Goal: Task Accomplishment & Management: Use online tool/utility

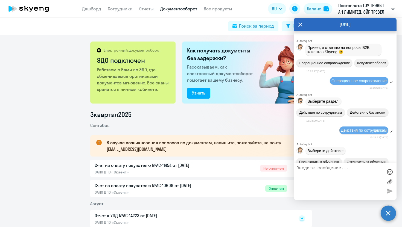
scroll to position [30897, 0]
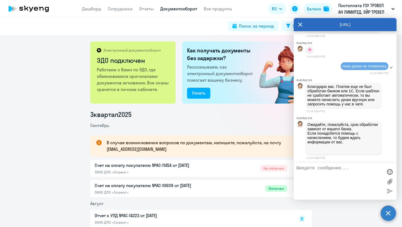
click at [89, 8] on link "Дашборд" at bounding box center [91, 8] width 19 height 5
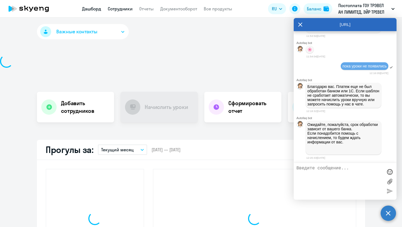
click at [119, 7] on link "Сотрудники" at bounding box center [120, 8] width 25 height 5
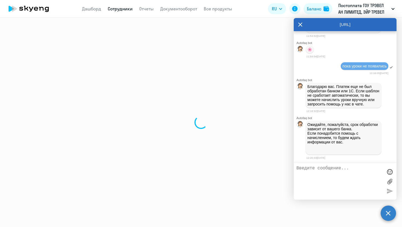
select select "30"
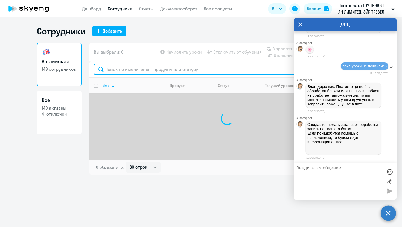
click at [129, 70] on input "text" at bounding box center [227, 69] width 267 height 11
type input "и"
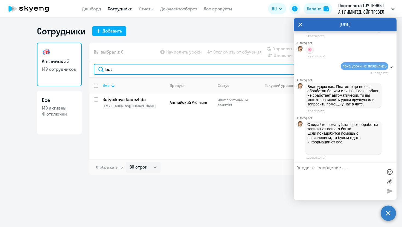
type input "bat"
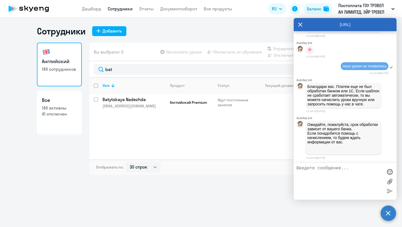
click at [300, 23] on icon at bounding box center [300, 24] width 4 height 13
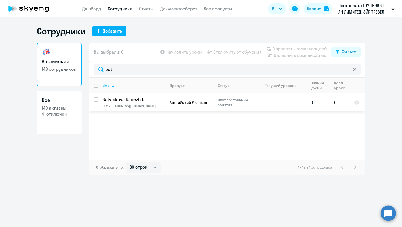
click at [96, 99] on input "select row 40628788" at bounding box center [99, 102] width 11 height 11
checkbox input "true"
click at [94, 99] on input "deselect row 40628788" at bounding box center [99, 102] width 11 height 11
checkbox input "false"
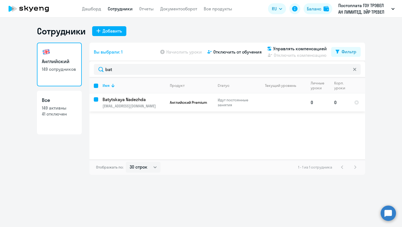
checkbox input "false"
click at [94, 99] on input "select row 40628788" at bounding box center [99, 102] width 11 height 11
checkbox input "true"
click at [94, 99] on input "deselect row 40628788" at bounding box center [99, 102] width 11 height 11
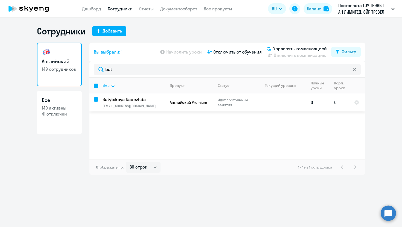
checkbox input "false"
click at [384, 211] on circle at bounding box center [387, 213] width 15 height 15
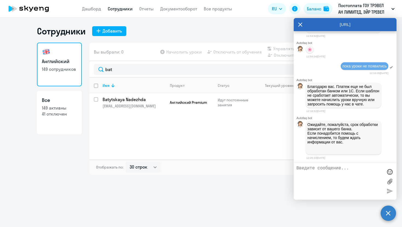
click at [317, 178] on textarea at bounding box center [339, 181] width 86 height 31
type textarea "L"
type textarea "Д"
type textarea "П"
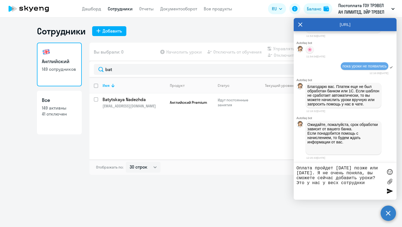
click at [337, 185] on textarea "Оплата пройдет сегодня позже или завтра. Я не очень поняла, вы сможете сейчас д…" at bounding box center [339, 181] width 86 height 31
drag, startPoint x: 367, startPoint y: 183, endPoint x: 290, endPoint y: 184, distance: 76.3
click at [290, 184] on body "Дашборд Сотрудники Отчеты Документооборот Все продукты Дашборд Сотрудники Отчет…" at bounding box center [201, 113] width 402 height 227
type textarea "Оплата пройдет сегодня позже или завтра. Я не очень поняла, вы сможете сейчас д…"
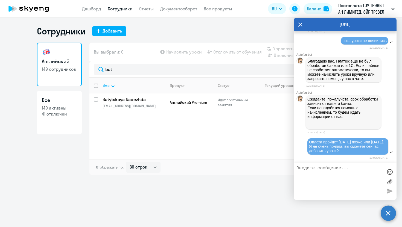
scroll to position [30924, 0]
click at [110, 51] on span "Вы выбрали: 0" at bounding box center [109, 52] width 30 height 7
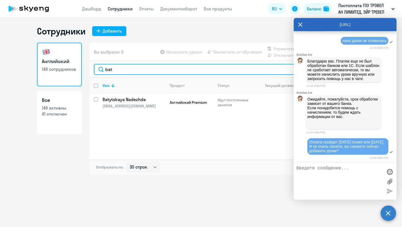
click at [122, 73] on input "bat" at bounding box center [227, 69] width 267 height 11
type input "b"
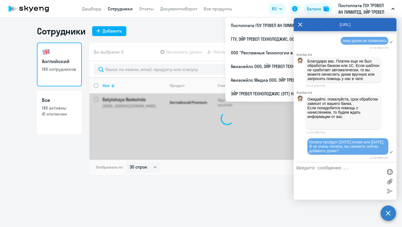
click at [299, 23] on icon at bounding box center [300, 24] width 4 height 13
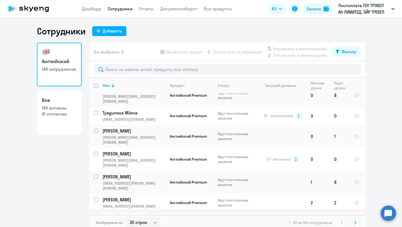
scroll to position [3, 0]
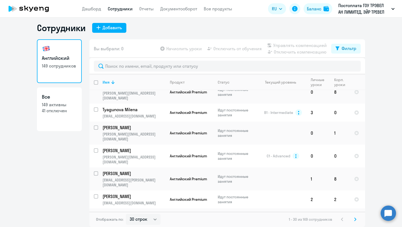
click at [352, 219] on svg-icon at bounding box center [355, 219] width 7 height 7
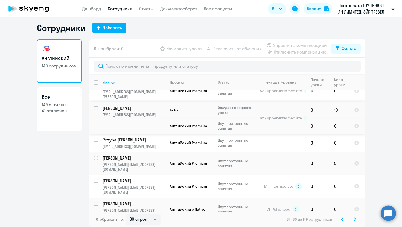
scroll to position [412, 0]
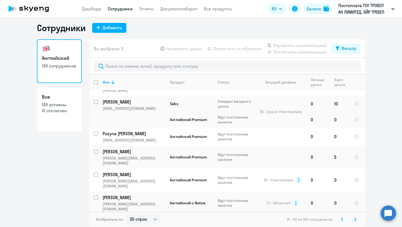
click at [340, 219] on svg-icon at bounding box center [342, 219] width 7 height 7
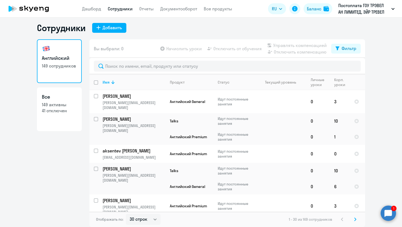
click at [386, 217] on circle at bounding box center [387, 213] width 15 height 15
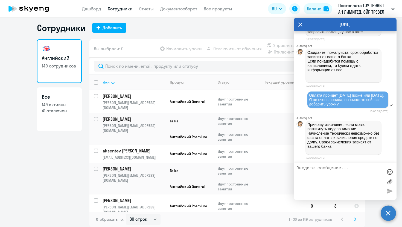
click at [327, 177] on textarea at bounding box center [339, 181] width 86 height 31
type textarea "С"
type textarea "с"
type textarea "Я"
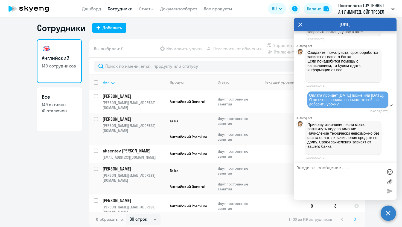
click at [318, 182] on textarea at bounding box center [339, 181] width 86 height 31
drag, startPoint x: 324, startPoint y: 174, endPoint x: 346, endPoint y: 169, distance: 22.5
click at [346, 169] on textarea "у нас оплачен счет на полную сумму," at bounding box center [339, 181] width 86 height 31
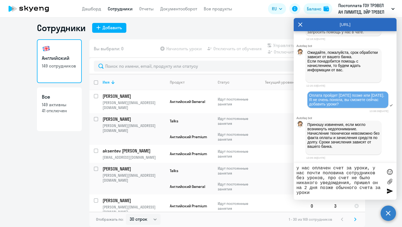
click at [338, 184] on textarea "у нас оплачен счет за уроки, у нас почти половина сотрудников без уроков, про с…" at bounding box center [339, 181] width 86 height 31
type textarea "у нас оплачен счет за уроки, у нас почти половина сотрудников без уроков, про с…"
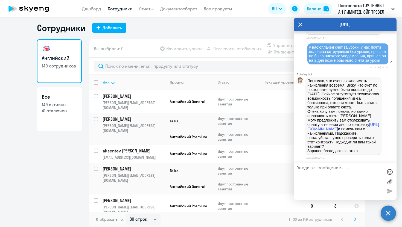
scroll to position [31109, 0]
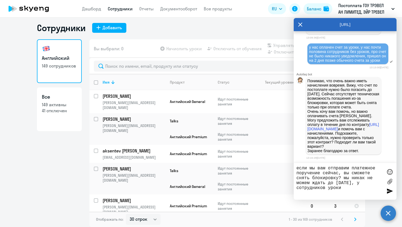
type textarea "если мы вам отправим платежное поручение сейчас, вы сможете снять блокировку? м…"
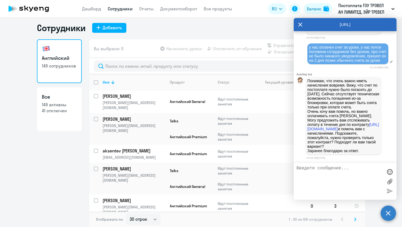
scroll to position [31141, 0]
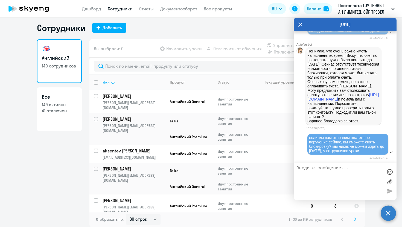
click at [323, 172] on textarea at bounding box center [339, 181] width 86 height 31
click at [299, 156] on div "если мы вам отправим платежное поручение сейчас, вы сможете снять блокировку? м…" at bounding box center [345, 146] width 103 height 27
click at [332, 177] on textarea at bounding box center [339, 181] width 86 height 31
type textarea "У"
type textarea "я"
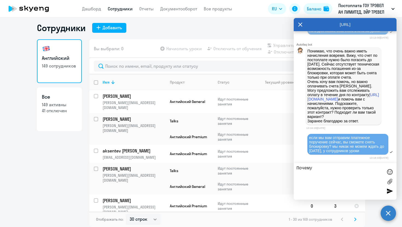
type textarea "Почему"
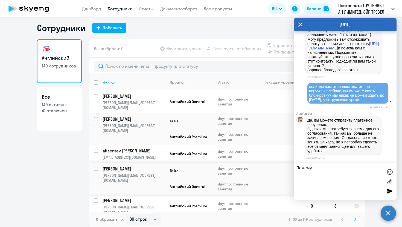
drag, startPoint x: 331, startPoint y: 179, endPoint x: 285, endPoint y: 166, distance: 48.5
click at [285, 166] on body "Дашборд Сотрудники Отчеты Документооборот Все продукты Дашборд Сотрудники Отчет…" at bounding box center [201, 113] width 402 height 227
click at [309, 173] on textarea at bounding box center [339, 181] width 86 height 31
click at [329, 178] on textarea at bounding box center [339, 181] width 86 height 31
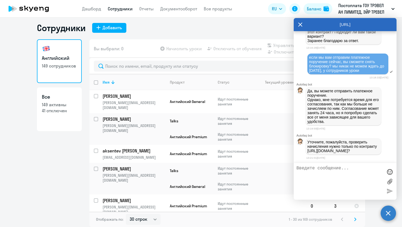
scroll to position [31230, 0]
click at [324, 177] on textarea at bounding box center [339, 181] width 86 height 31
drag, startPoint x: 315, startPoint y: 150, endPoint x: 305, endPoint y: 147, distance: 10.9
click at [305, 147] on div "Уточните, пожалуйста, проверить начисления нужно только по контракту https://bu…" at bounding box center [345, 146] width 103 height 19
copy p "https://business.skyeng.ru/companies/184081"
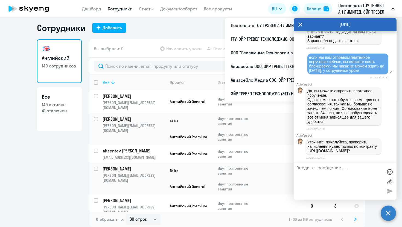
click at [320, 180] on textarea at bounding box center [339, 181] width 86 height 31
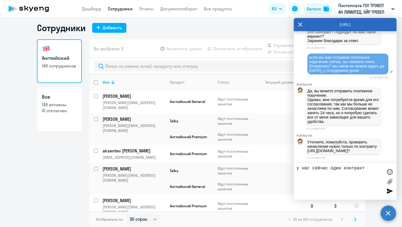
type textarea "у нас сейчас один контракт"
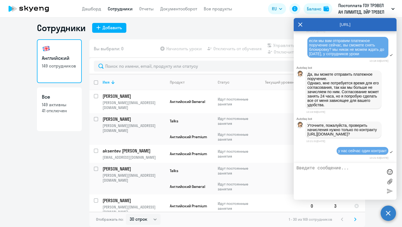
scroll to position [31247, 0]
click at [299, 161] on div "Autofaq bot Привет, я отвечаю на вопросы B2B клиентов Skyeng 🙂 Операционное соп…" at bounding box center [345, 97] width 103 height 132
click at [300, 174] on textarea at bounding box center [339, 181] width 86 height 31
click at [298, 137] on div "Уточните, пожалуйста, проверить начисления нужно только по контракту https://bu…" at bounding box center [345, 130] width 103 height 19
click at [301, 169] on textarea at bounding box center [339, 181] width 86 height 31
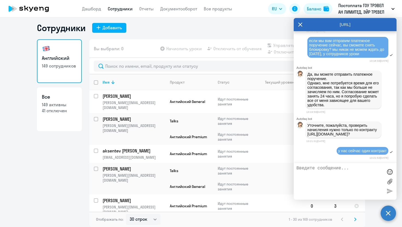
click at [303, 138] on div "Уточните, пожалуйста, проверить начисления нужно только по контракту https://bu…" at bounding box center [345, 130] width 103 height 19
click at [318, 178] on textarea at bounding box center [339, 181] width 86 height 31
click at [304, 154] on div "у нас сейчас один контракт" at bounding box center [345, 150] width 103 height 9
click at [300, 24] on icon at bounding box center [300, 24] width 4 height 13
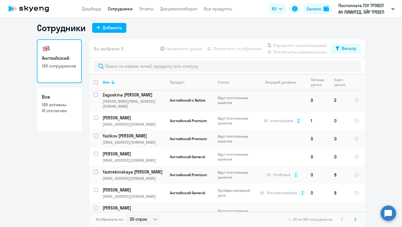
scroll to position [166, 0]
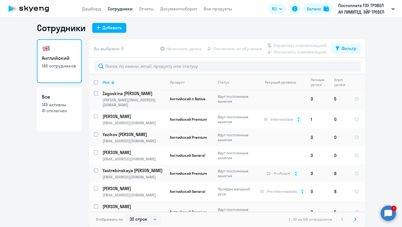
click at [384, 216] on circle at bounding box center [387, 213] width 15 height 15
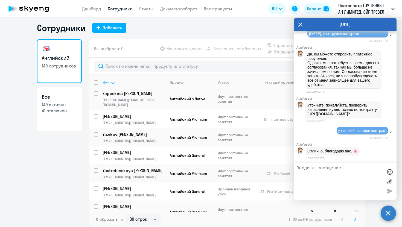
scroll to position [0, 0]
click at [328, 173] on textarea at bounding box center [339, 181] width 86 height 31
type textarea "Натали, оплатили, вот ПП"
click at [391, 183] on label at bounding box center [389, 181] width 8 height 8
click at [0, 0] on input "file" at bounding box center [0, 0] width 0 height 0
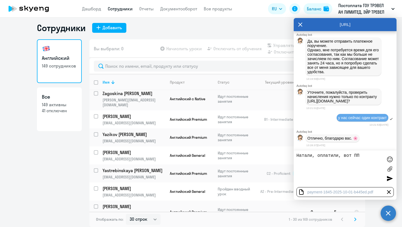
click at [389, 179] on div at bounding box center [389, 178] width 8 height 8
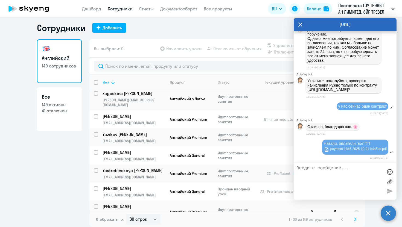
scroll to position [31294, 0]
click at [336, 152] on link "payment-1845-2025-10-01-b445ed.pdf" at bounding box center [355, 149] width 63 height 7
click at [325, 173] on textarea at bounding box center [339, 181] width 86 height 31
type textarea "Я"
type textarea "Н"
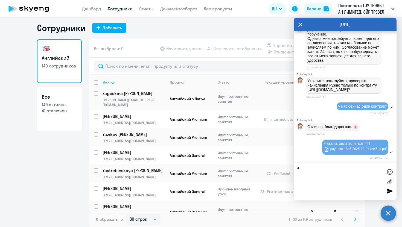
type textarea "я"
type textarea "Я"
type textarea "Т"
type textarea "Я"
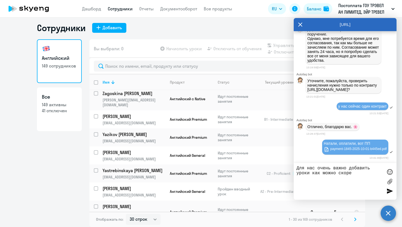
type textarea "Для нас очень важно добавить уроки как можно скорее"
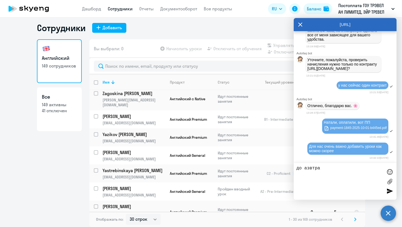
scroll to position [31351, 0]
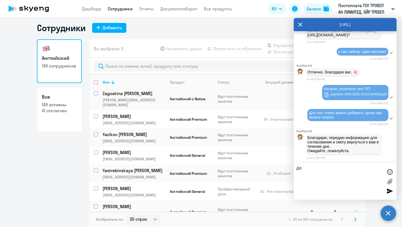
type textarea "д"
type textarea "Н"
type textarea "п"
type textarea "Н"
click at [383, 139] on div "Благодарю, передаю информацию для согласования и смогу вернуться к вам в течени…" at bounding box center [345, 144] width 103 height 23
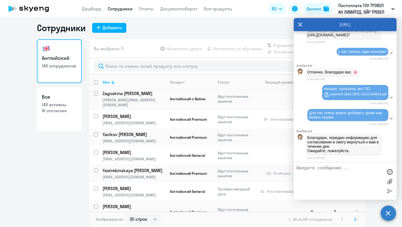
click at [322, 179] on textarea at bounding box center [339, 181] width 86 height 31
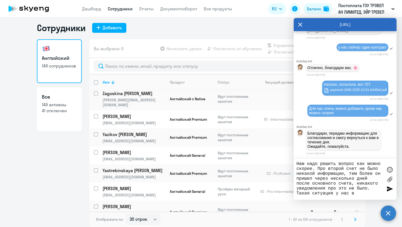
drag, startPoint x: 361, startPoint y: 192, endPoint x: 294, endPoint y: 193, distance: 67.5
click at [294, 193] on div "Нам надо решить вопрос как можно скорее. Про второй счет не было никакой информ…" at bounding box center [345, 179] width 103 height 41
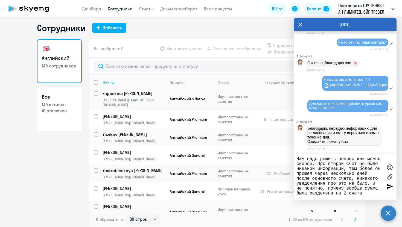
type textarea "Нам надо решить вопрос как можно скорее. Про второй счет не было никакой информ…"
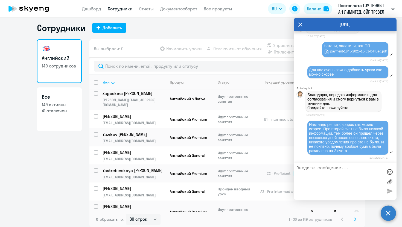
scroll to position [31450, 0]
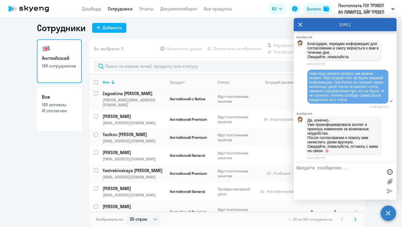
click at [300, 24] on icon at bounding box center [300, 25] width 4 height 4
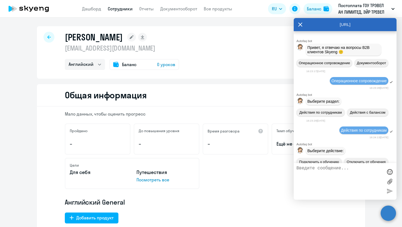
select select "english"
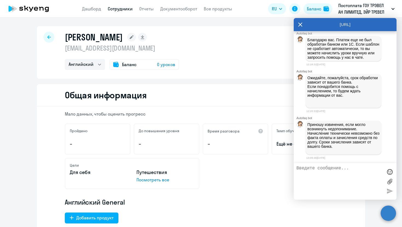
scroll to position [30946, 0]
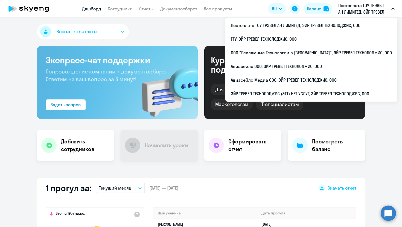
select select "30"
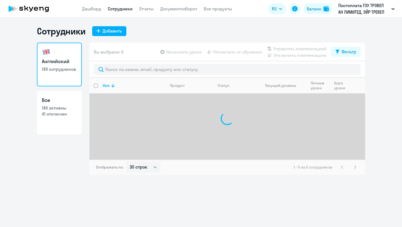
select select "30"
click at [192, 11] on link "Документооборот" at bounding box center [178, 8] width 37 height 5
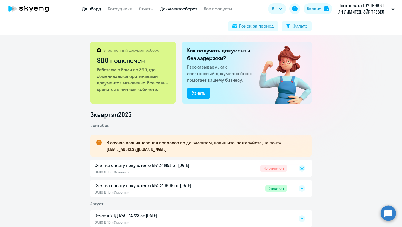
click at [95, 8] on link "Дашборд" at bounding box center [91, 8] width 19 height 5
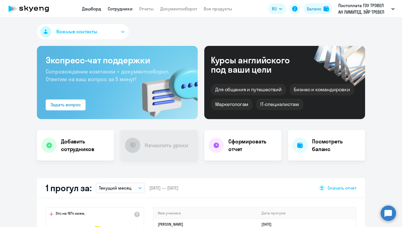
click at [130, 8] on link "Сотрудники" at bounding box center [120, 8] width 25 height 5
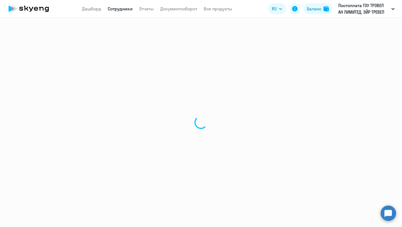
select select "30"
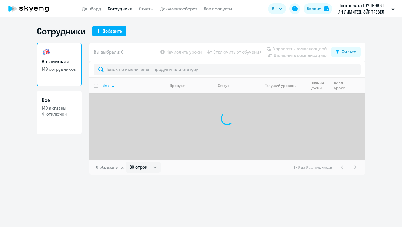
select select "30"
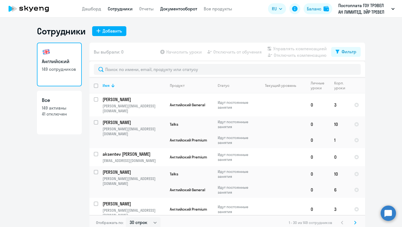
click at [177, 8] on link "Документооборот" at bounding box center [178, 8] width 37 height 5
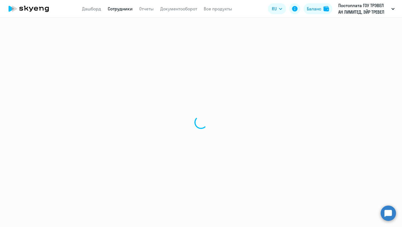
select select "30"
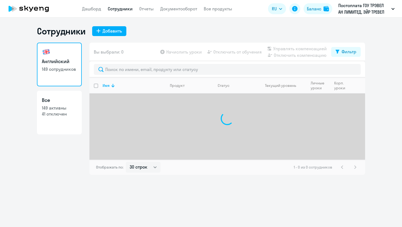
select select "30"
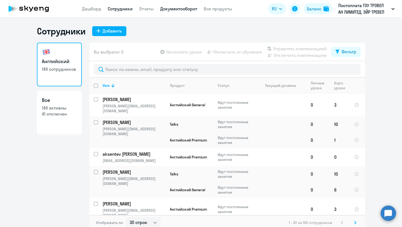
click at [174, 10] on link "Документооборот" at bounding box center [178, 8] width 37 height 5
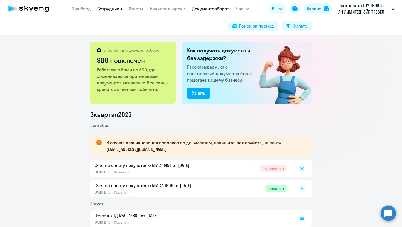
click at [107, 8] on link "Сотрудники" at bounding box center [109, 8] width 25 height 5
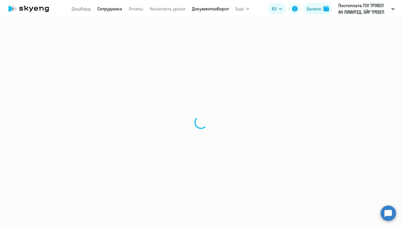
select select "30"
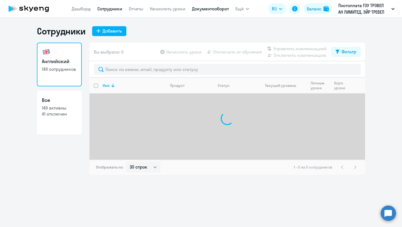
click at [206, 9] on link "Документооборот" at bounding box center [210, 8] width 37 height 5
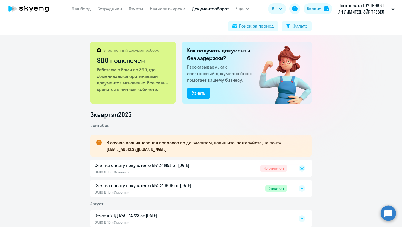
click at [386, 213] on circle at bounding box center [387, 213] width 15 height 15
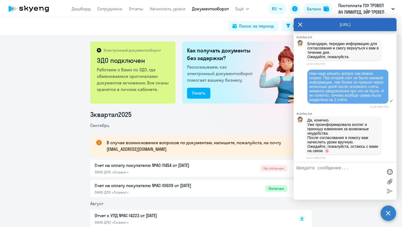
scroll to position [31450, 0]
click at [302, 21] on icon at bounding box center [300, 24] width 4 height 13
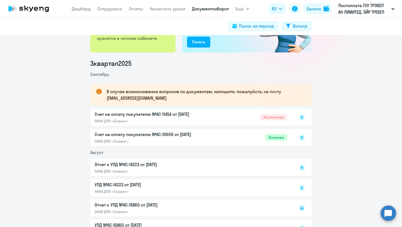
scroll to position [47, 0]
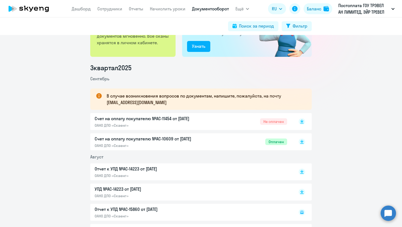
click at [389, 219] on circle at bounding box center [387, 213] width 15 height 15
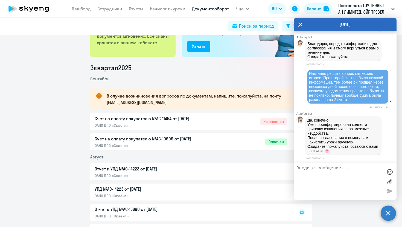
scroll to position [31450, 0]
click at [348, 188] on textarea at bounding box center [339, 181] width 86 height 31
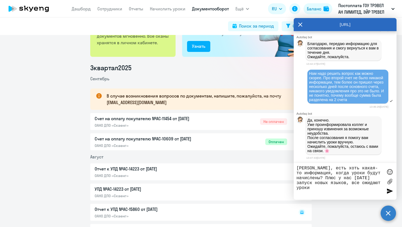
type textarea "[PERSON_NAME], есть хоть какая-то информация, когда уроки будут начислены? Плюс…"
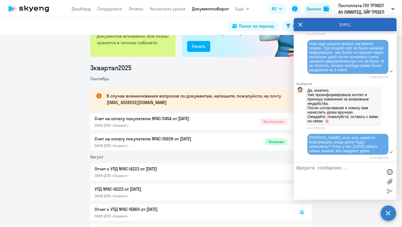
scroll to position [31482, 0]
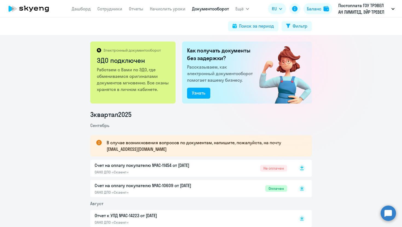
click at [303, 167] on rect at bounding box center [301, 168] width 7 height 7
click at [388, 212] on circle at bounding box center [387, 213] width 15 height 15
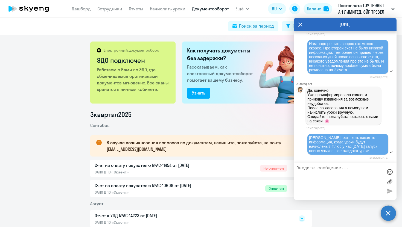
scroll to position [31482, 0]
click at [299, 23] on icon at bounding box center [300, 25] width 4 height 4
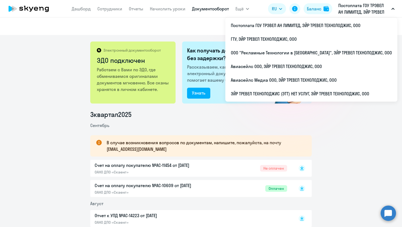
click at [244, 124] on li "Сентябрь" at bounding box center [200, 125] width 221 height 7
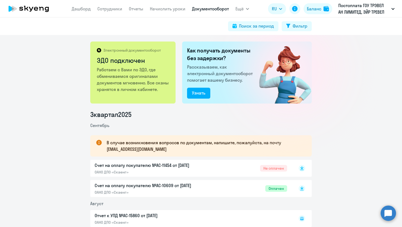
click at [389, 209] on circle at bounding box center [387, 213] width 15 height 15
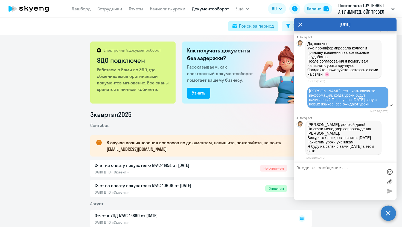
scroll to position [31531, 0]
type textarea "Хорошо, ждем! Спасибо"
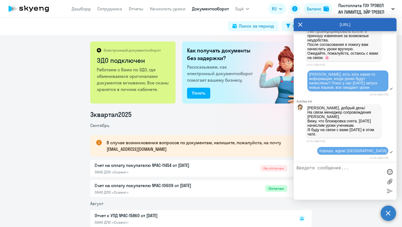
scroll to position [31548, 0]
type textarea "Напишите пожалуйста как все уроки будут начислены"
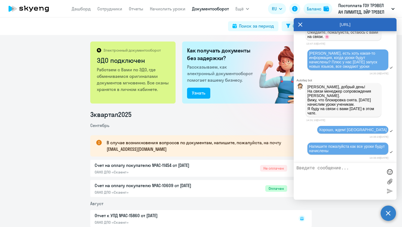
click at [262, 123] on li "Сентябрь" at bounding box center [200, 125] width 221 height 7
click at [384, 216] on circle at bounding box center [387, 213] width 15 height 15
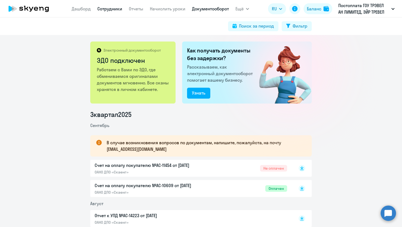
drag, startPoint x: 94, startPoint y: 9, endPoint x: 98, endPoint y: 9, distance: 3.6
click at [94, 9] on nav "[PERSON_NAME] Отчеты Начислить уроки Документооборот" at bounding box center [150, 8] width 157 height 11
click at [99, 9] on link "Сотрудники" at bounding box center [109, 8] width 25 height 5
select select "30"
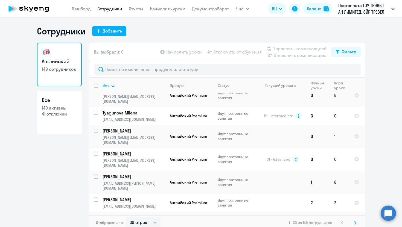
scroll to position [3, 0]
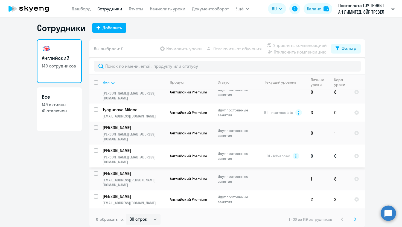
click at [96, 148] on input "select row 6422678" at bounding box center [99, 153] width 11 height 11
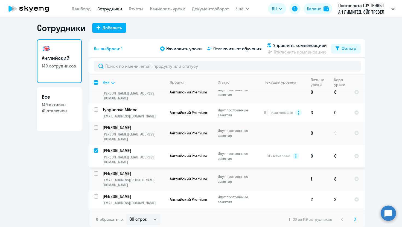
click at [96, 148] on input "deselect row 6422678" at bounding box center [99, 153] width 11 height 11
checkbox input "false"
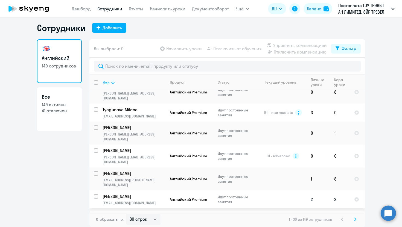
click at [95, 194] on input "select row 39415257" at bounding box center [99, 199] width 11 height 11
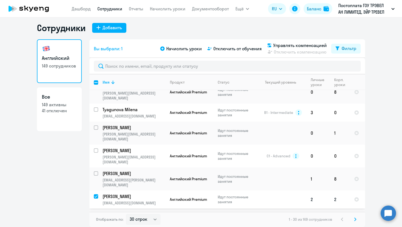
click at [95, 194] on input "deselect row 39415257" at bounding box center [99, 199] width 11 height 11
checkbox input "false"
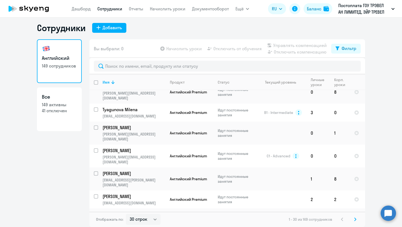
click at [354, 219] on icon at bounding box center [355, 220] width 2 height 4
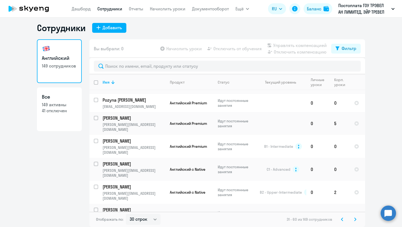
scroll to position [449, 0]
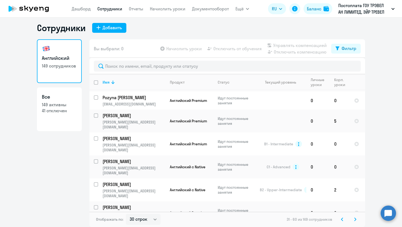
click at [354, 220] on svg-icon at bounding box center [355, 219] width 7 height 7
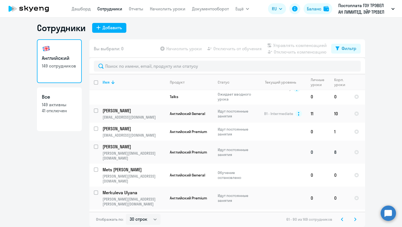
scroll to position [0, 0]
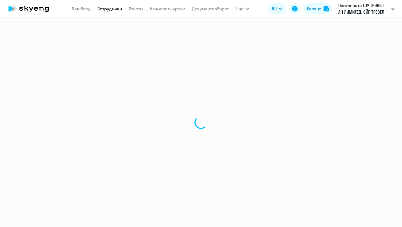
select select "30"
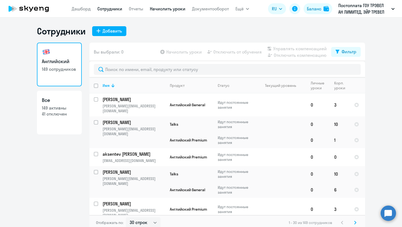
click at [168, 9] on link "Начислить уроки" at bounding box center [168, 8] width 36 height 5
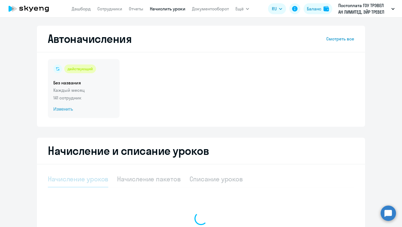
select select "10"
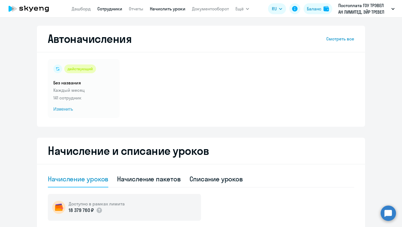
click at [112, 11] on link "Сотрудники" at bounding box center [109, 8] width 25 height 5
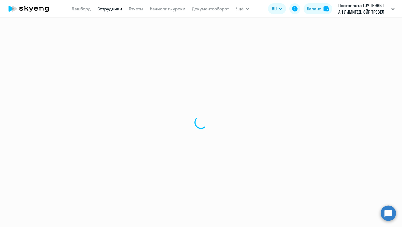
select select "30"
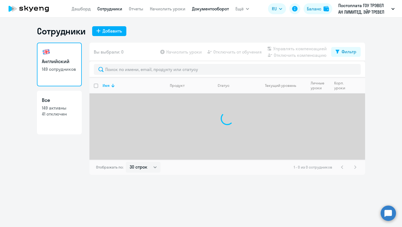
click at [212, 8] on link "Документооборот" at bounding box center [210, 8] width 37 height 5
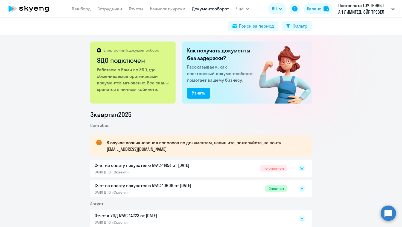
click at [390, 218] on circle at bounding box center [387, 213] width 15 height 15
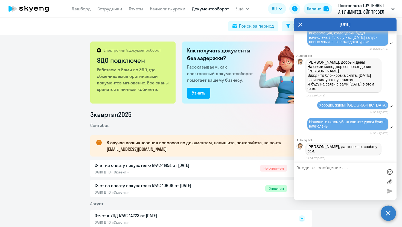
scroll to position [31591, 0]
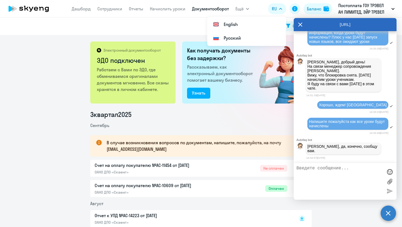
click at [299, 23] on icon at bounding box center [300, 25] width 4 height 4
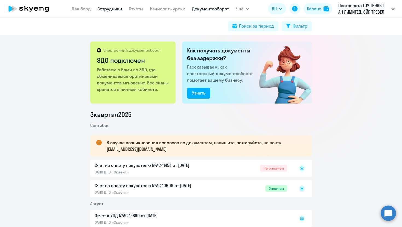
click at [106, 9] on link "Сотрудники" at bounding box center [109, 8] width 25 height 5
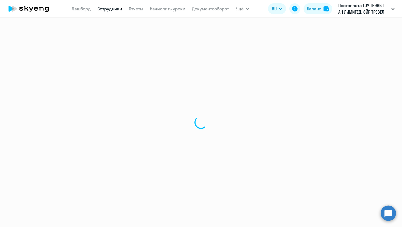
select select "30"
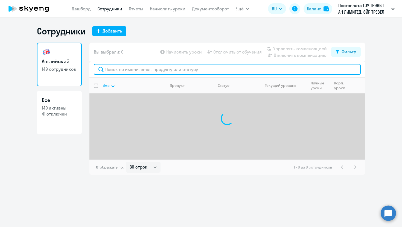
click at [145, 71] on input "text" at bounding box center [227, 69] width 267 height 11
type input "з"
type input "p"
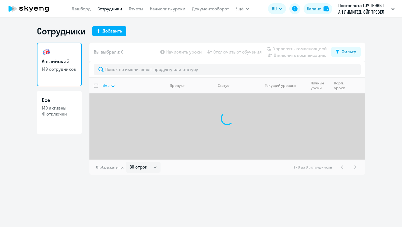
select select "30"
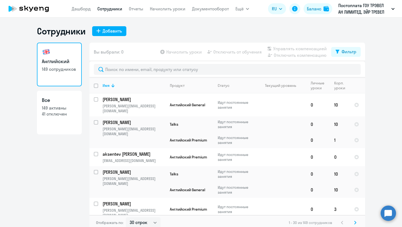
click at [390, 218] on circle at bounding box center [387, 213] width 15 height 15
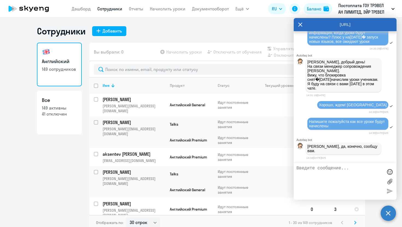
scroll to position [31591, 0]
click at [299, 23] on icon at bounding box center [300, 24] width 4 height 13
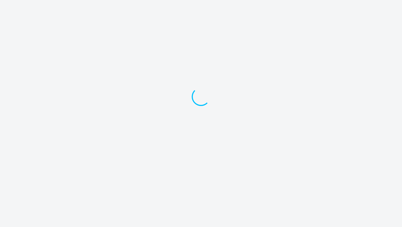
select select "30"
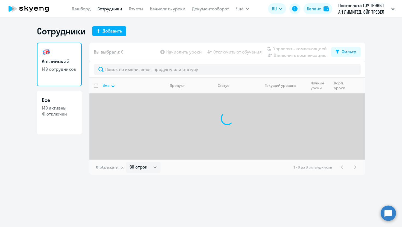
click at [216, 10] on link "Документооборот" at bounding box center [210, 8] width 37 height 5
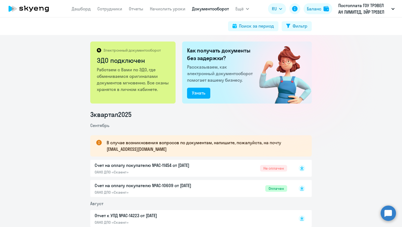
click at [109, 12] on app-menu-item-link "Сотрудники" at bounding box center [109, 8] width 25 height 7
click at [109, 7] on link "Сотрудники" at bounding box center [109, 8] width 25 height 5
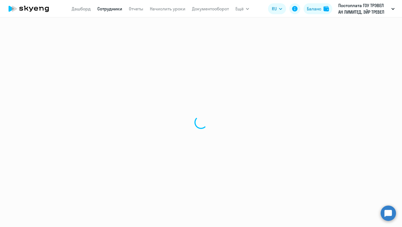
select select "30"
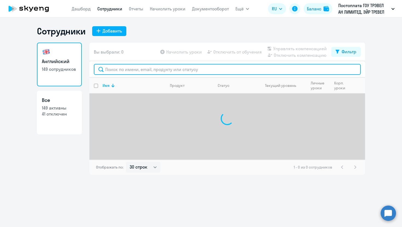
click at [134, 71] on input "text" at bounding box center [227, 69] width 267 height 11
type input "ь"
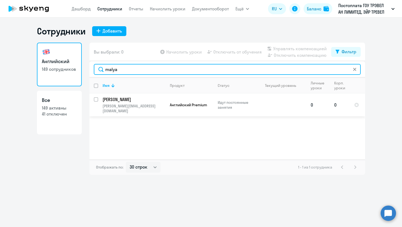
type input "malya"
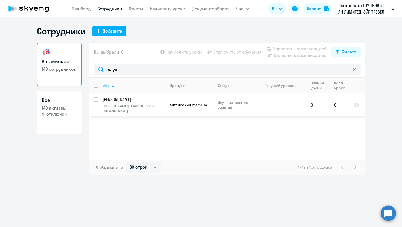
click at [98, 98] on td "[PERSON_NAME] [PERSON_NAME][EMAIL_ADDRESS][DOMAIN_NAME]" at bounding box center [131, 104] width 67 height 23
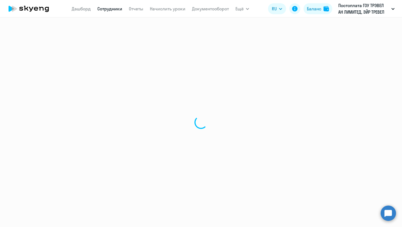
select select "english"
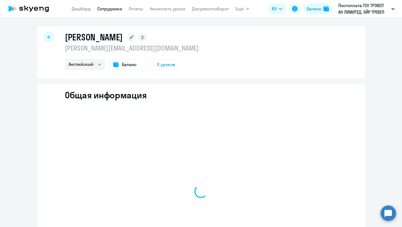
select select "30"
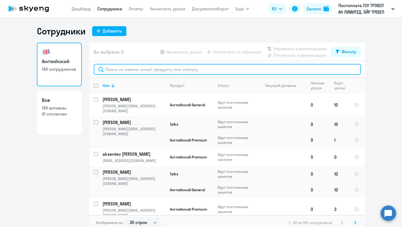
click at [130, 73] on input "text" at bounding box center [227, 69] width 267 height 11
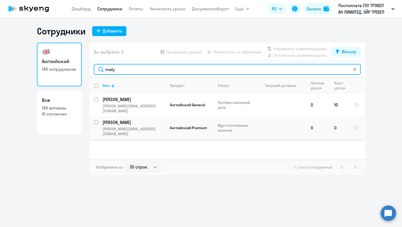
type input "maly"
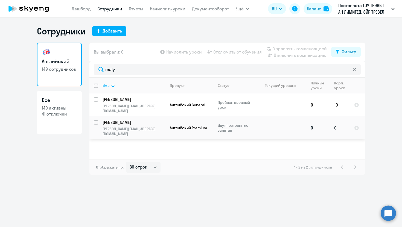
click at [95, 120] on input "select row 40453228" at bounding box center [99, 125] width 11 height 11
checkbox input "true"
click at [190, 51] on span "Начислить уроки" at bounding box center [184, 52] width 36 height 7
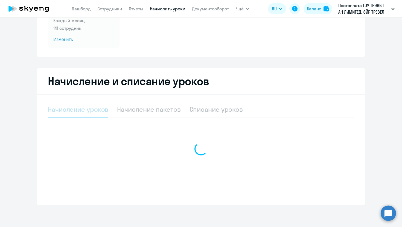
select select "10"
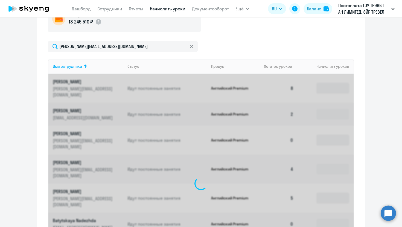
scroll to position [148, 0]
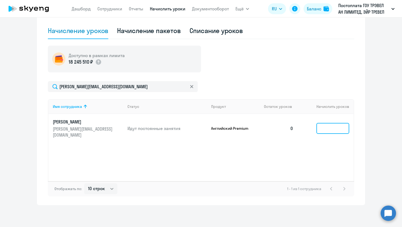
click at [339, 129] on input at bounding box center [332, 128] width 33 height 11
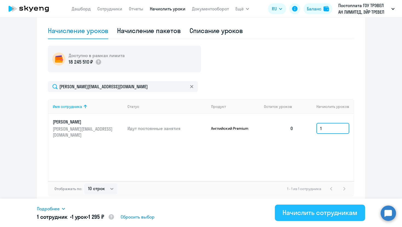
type input "1"
click at [327, 214] on div "Начислить сотрудникам" at bounding box center [319, 212] width 75 height 9
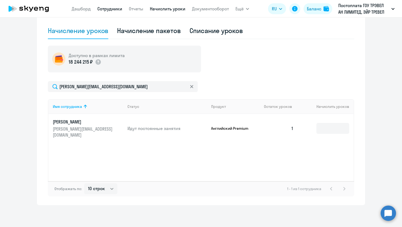
click at [118, 10] on link "Сотрудники" at bounding box center [109, 8] width 25 height 5
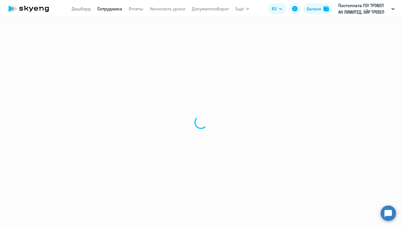
select select "30"
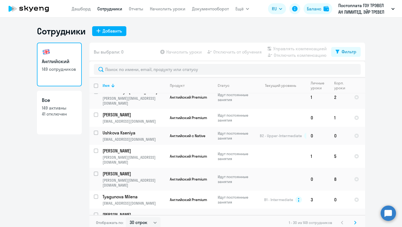
scroll to position [455, 0]
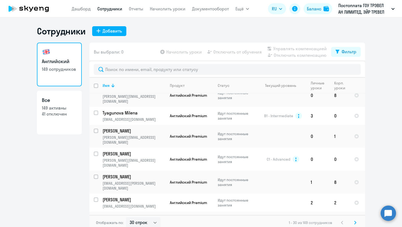
click at [352, 220] on svg-icon at bounding box center [355, 222] width 7 height 7
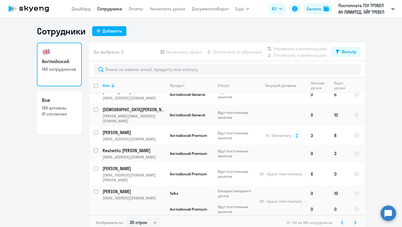
scroll to position [468, 0]
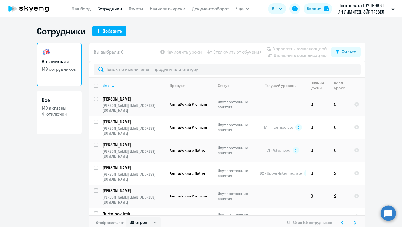
click at [354, 223] on icon at bounding box center [355, 223] width 2 height 4
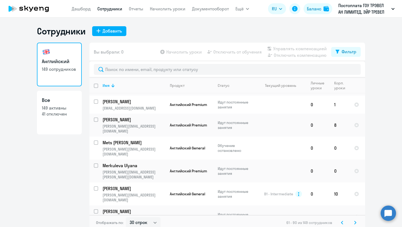
scroll to position [0, 0]
